Goal: Information Seeking & Learning: Check status

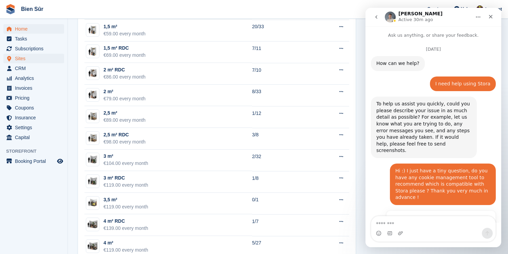
scroll to position [350, 0]
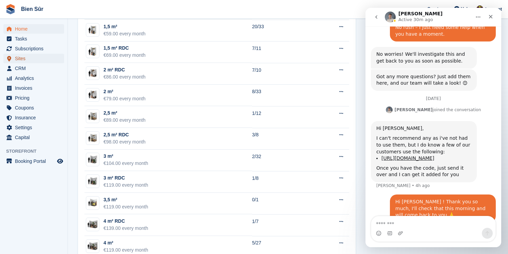
click at [41, 59] on span "Sites" at bounding box center [35, 59] width 41 height 10
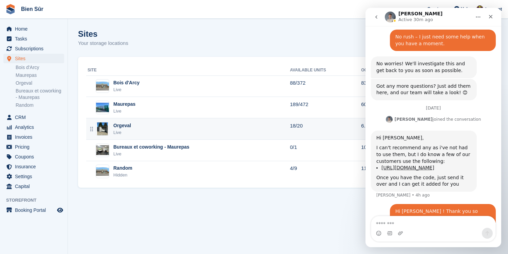
click at [160, 130] on div "Orgeval Live" at bounding box center [189, 129] width 202 height 14
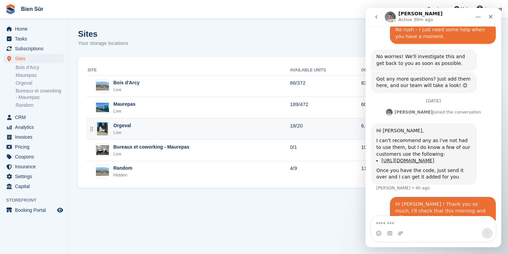
scroll to position [350, 0]
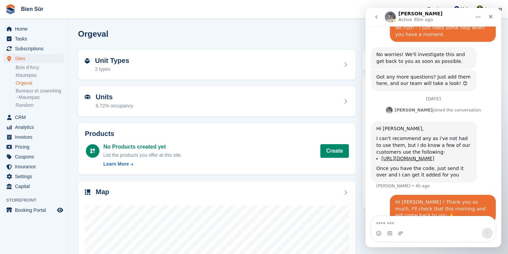
scroll to position [350, 0]
click at [488, 14] on div "Close" at bounding box center [491, 17] width 12 height 12
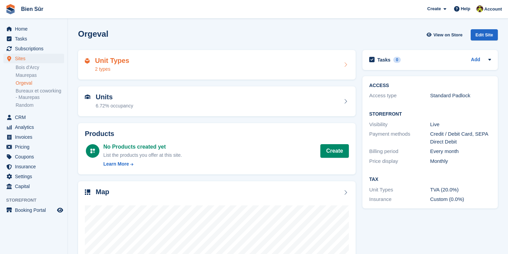
click at [221, 64] on div "Unit Types 2 types" at bounding box center [217, 65] width 264 height 16
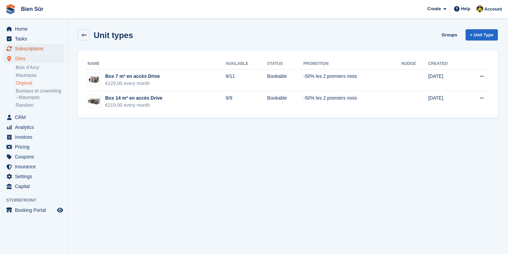
click at [29, 48] on span "Subscriptions" at bounding box center [35, 49] width 41 height 10
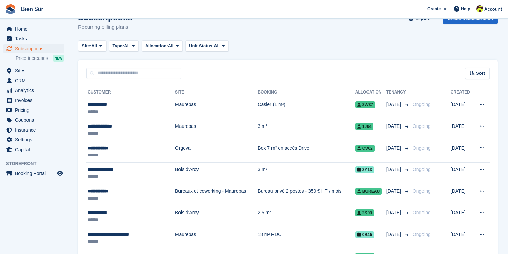
scroll to position [16, 0]
click at [35, 58] on span "Price increases" at bounding box center [32, 58] width 33 height 6
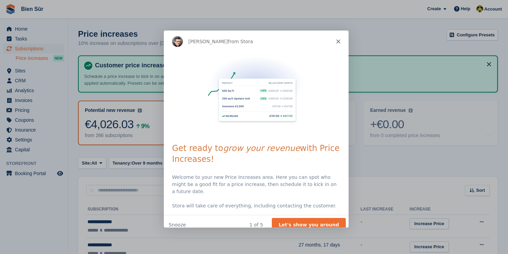
click at [337, 42] on polygon "Close" at bounding box center [338, 41] width 4 height 4
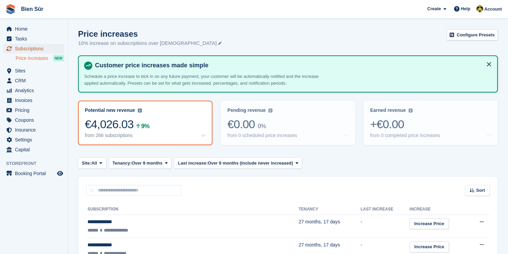
click at [22, 49] on span "Subscriptions" at bounding box center [35, 49] width 41 height 10
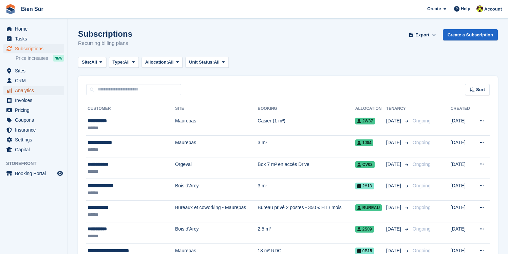
click at [22, 91] on span "Analytics" at bounding box center [35, 91] width 41 height 10
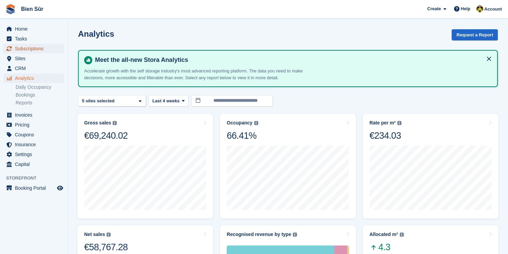
click at [25, 48] on span "Subscriptions" at bounding box center [35, 49] width 41 height 10
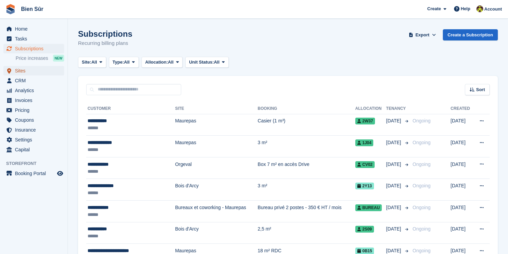
click at [23, 68] on span "Sites" at bounding box center [35, 71] width 41 height 10
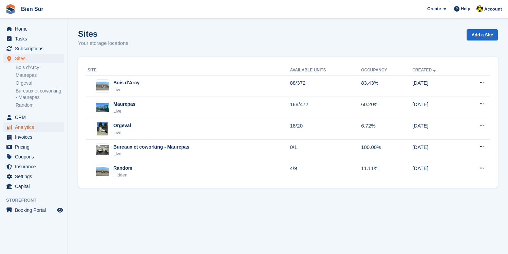
click at [34, 127] on span "Analytics" at bounding box center [35, 127] width 41 height 10
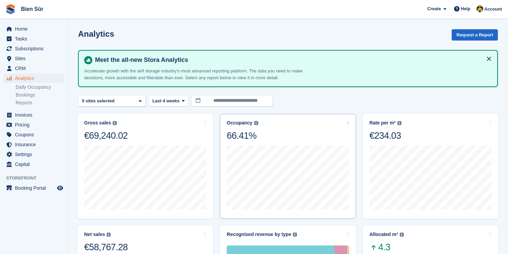
click at [238, 121] on div "Occupancy" at bounding box center [239, 123] width 25 height 6
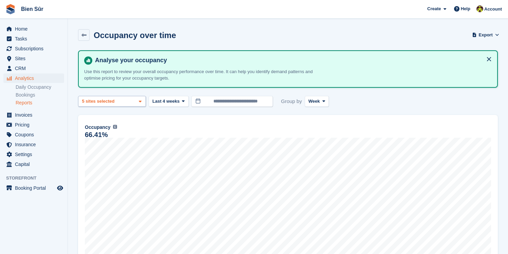
click at [126, 98] on div "Bois d'Arcy 2 sites selected 3 sites selected 4 sites selected 5 sites selected" at bounding box center [112, 101] width 68 height 11
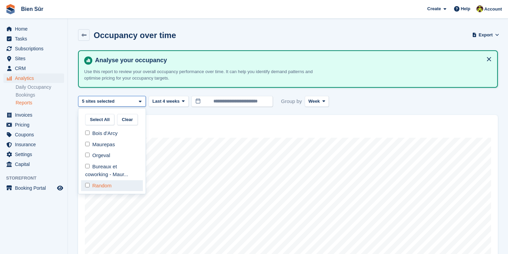
click at [88, 188] on div "Random" at bounding box center [112, 185] width 62 height 11
select select "***"
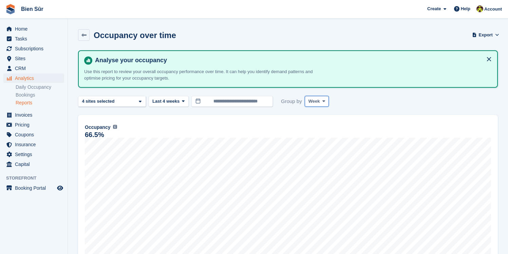
click at [313, 100] on span "Week" at bounding box center [314, 101] width 12 height 7
click at [277, 93] on div "**********" at bounding box center [288, 200] width 420 height 300
click at [105, 94] on div "**********" at bounding box center [288, 200] width 420 height 300
click at [102, 102] on div "4 sites selected" at bounding box center [99, 101] width 36 height 7
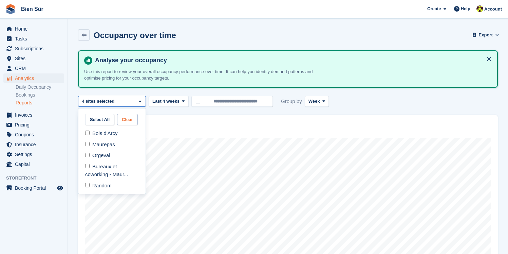
click at [130, 121] on button "Clear" at bounding box center [127, 119] width 21 height 11
click at [115, 132] on div "Bois d'Arcy" at bounding box center [112, 133] width 62 height 11
select select "***"
click at [167, 116] on div at bounding box center [332, 232] width 508 height 365
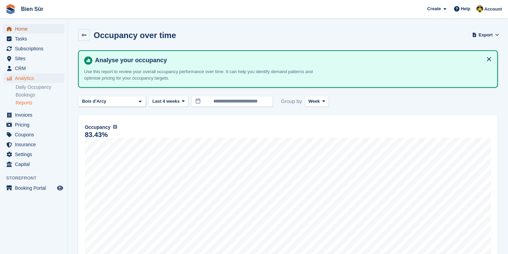
click at [32, 29] on span "Home" at bounding box center [35, 29] width 41 height 10
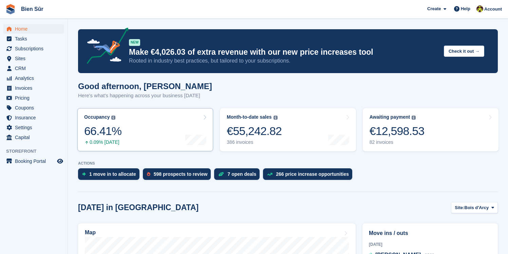
click at [138, 126] on link "Occupancy The percentage of all currently allocated units in terms of area. Inc…" at bounding box center [145, 129] width 136 height 43
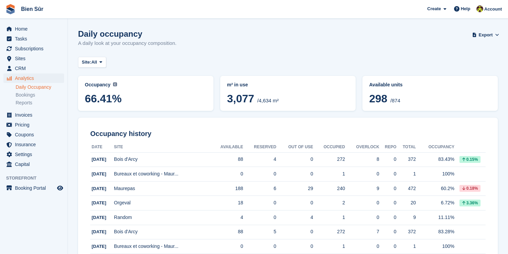
click at [120, 90] on div "Occupancy Current percentage of all currently allocated units in terms of area.…" at bounding box center [146, 92] width 122 height 23
click at [103, 67] on button "Site: All" at bounding box center [92, 62] width 28 height 11
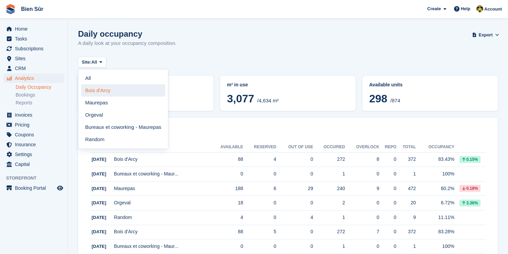
click at [102, 88] on link "Bois d'Arcy" at bounding box center [123, 90] width 84 height 12
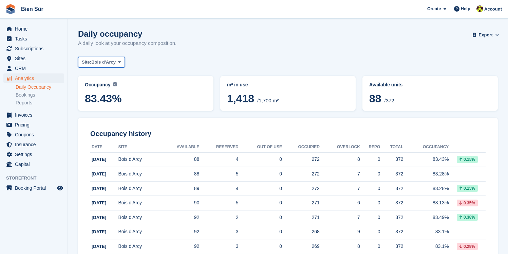
click at [104, 64] on span "Bois d'Arcy" at bounding box center [103, 62] width 24 height 7
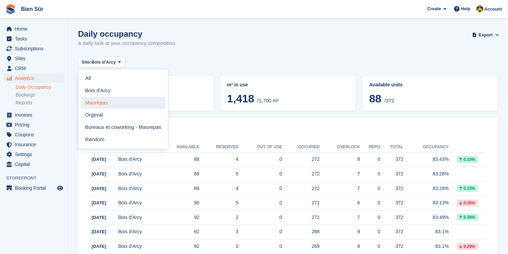
click at [105, 105] on link "Maurepas" at bounding box center [123, 102] width 84 height 12
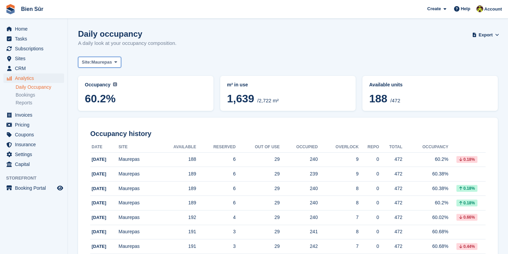
click at [112, 62] on span "Maurepas" at bounding box center [101, 62] width 21 height 7
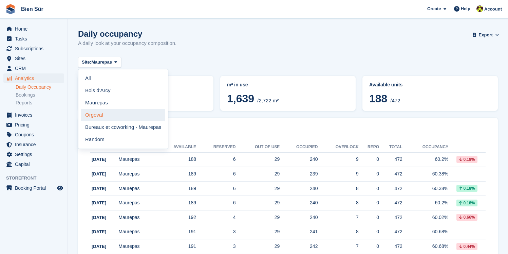
click at [113, 115] on link "Orgeval" at bounding box center [123, 115] width 84 height 12
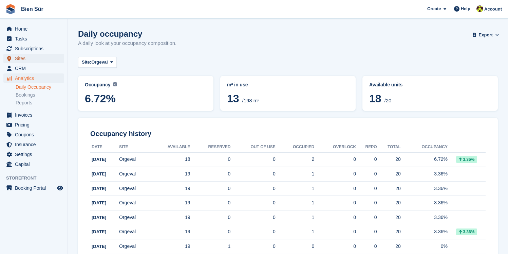
click at [34, 59] on span "Sites" at bounding box center [35, 59] width 41 height 10
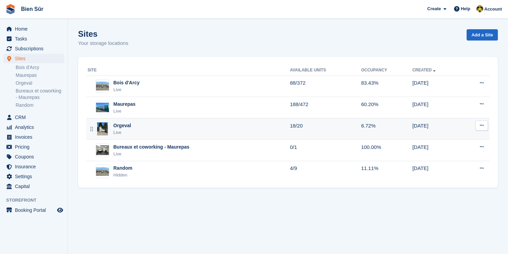
click at [140, 124] on div "Orgeval Live" at bounding box center [189, 129] width 202 height 14
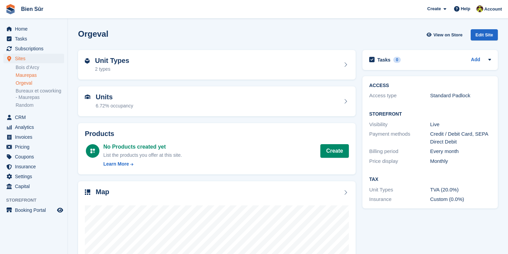
click at [25, 75] on link "Maurepas" at bounding box center [40, 75] width 49 height 6
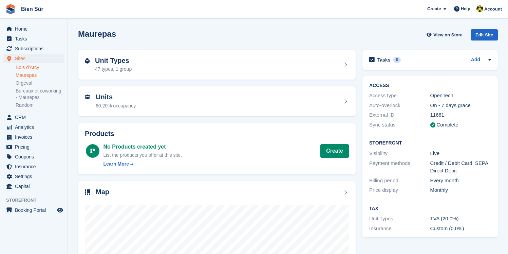
click at [38, 66] on link "Bois d'Arcy" at bounding box center [40, 67] width 49 height 6
